Goal: Information Seeking & Learning: Learn about a topic

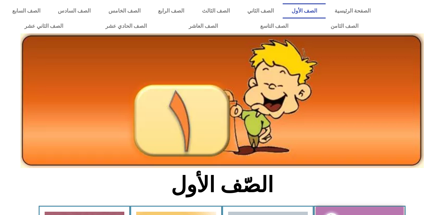
scroll to position [144, 0]
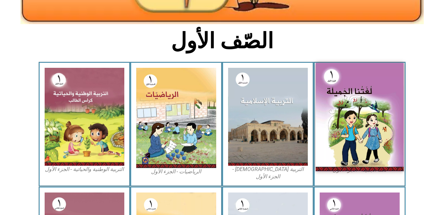
click at [343, 125] on img at bounding box center [360, 117] width 88 height 108
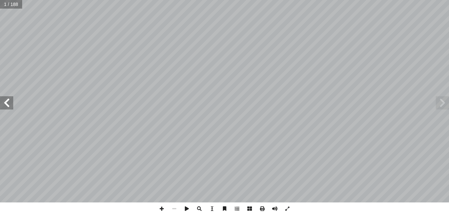
click at [2, 102] on span at bounding box center [6, 102] width 13 height 13
click at [1, 101] on span at bounding box center [6, 102] width 13 height 13
click at [3, 102] on span at bounding box center [6, 102] width 13 height 13
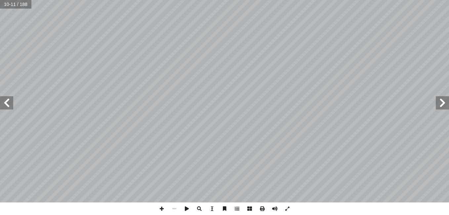
click at [4, 102] on span at bounding box center [6, 102] width 13 height 13
click at [447, 109] on span at bounding box center [442, 102] width 13 height 13
click at [7, 108] on span at bounding box center [6, 102] width 13 height 13
